Goal: Task Accomplishment & Management: Manage account settings

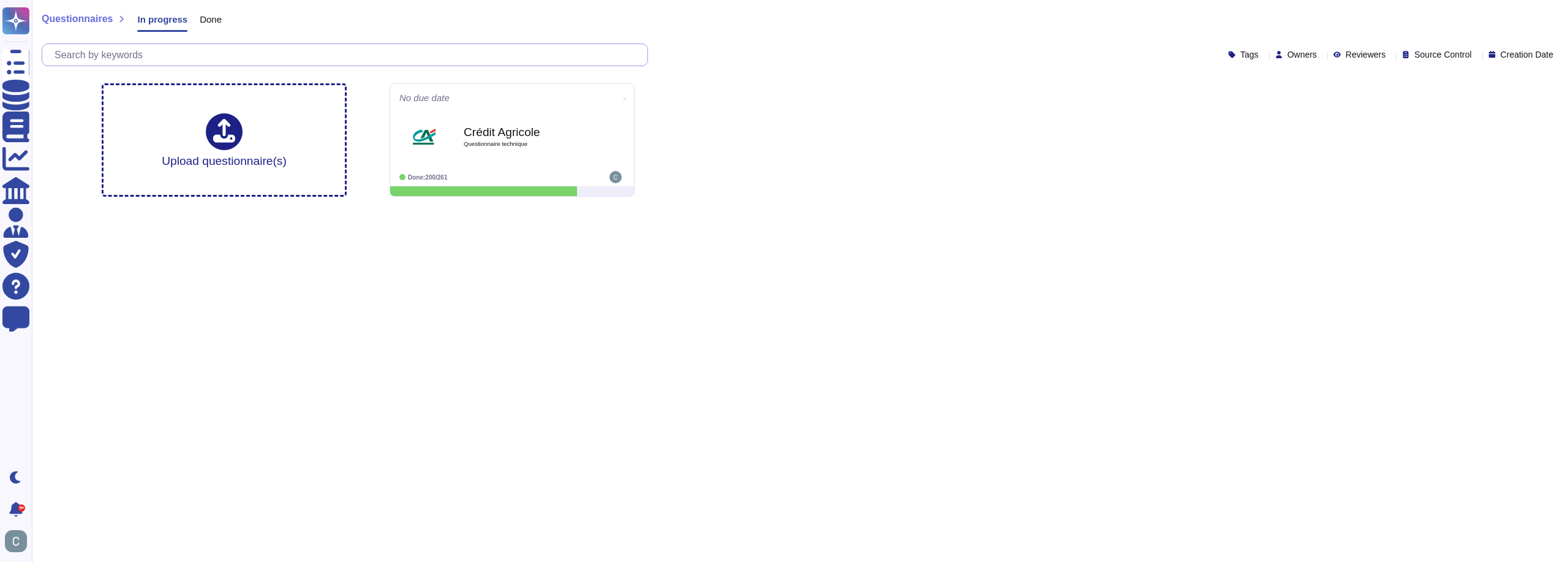
click at [258, 53] on input "text" at bounding box center [347, 55] width 599 height 21
click at [200, 21] on span "Done" at bounding box center [211, 19] width 22 height 9
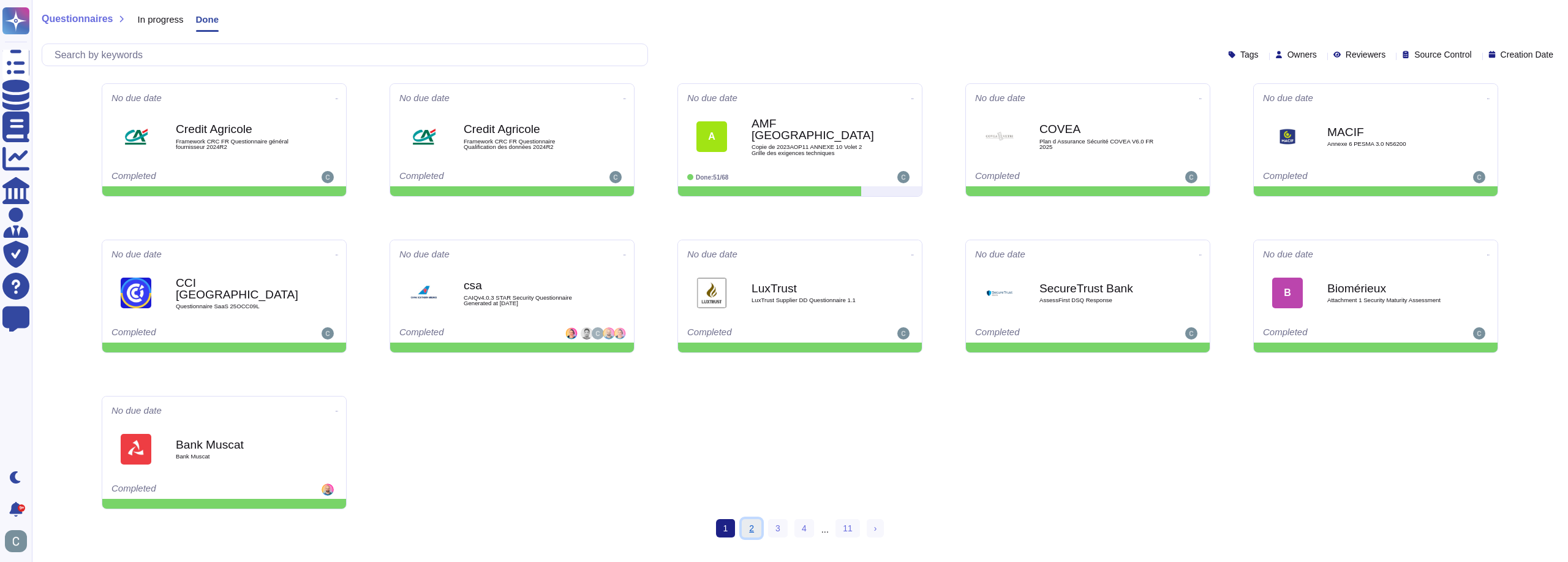
click at [753, 535] on link "2" at bounding box center [751, 528] width 20 height 19
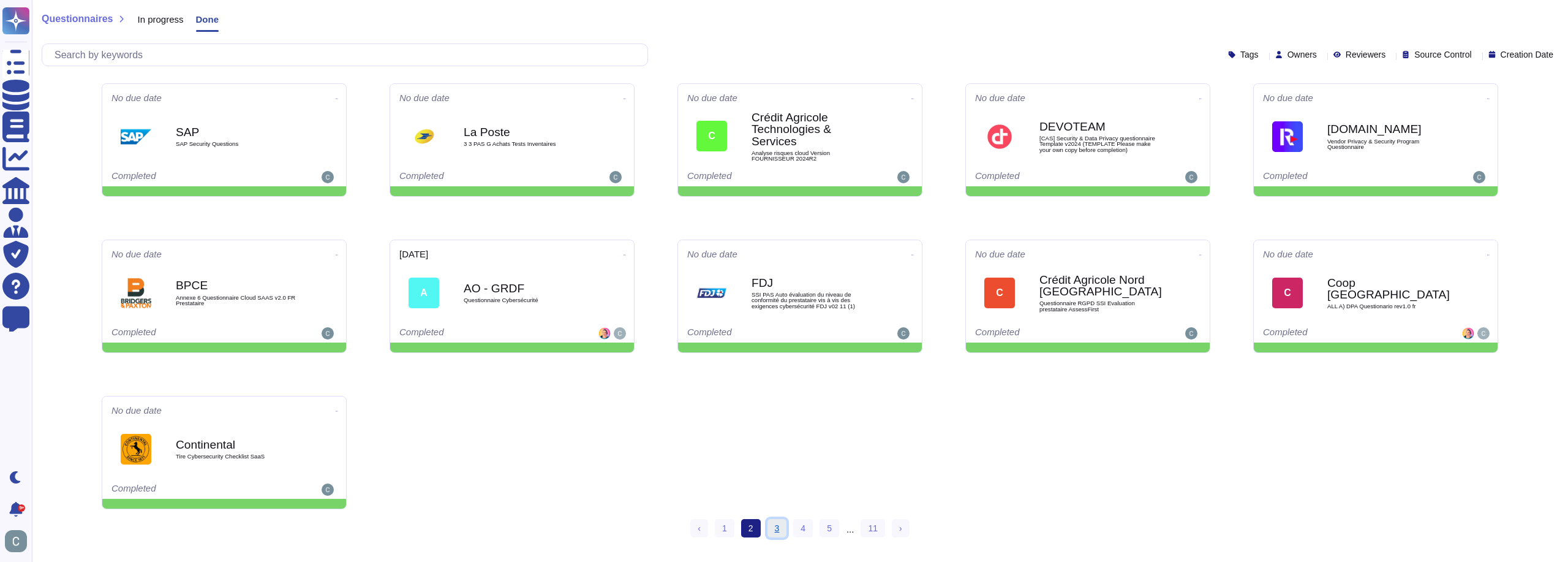
click at [779, 529] on link "3" at bounding box center [777, 528] width 20 height 19
